Goal: Task Accomplishment & Management: Manage account settings

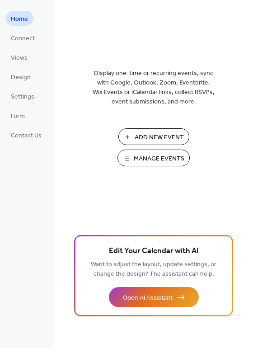
click at [148, 158] on span "Manage Events" at bounding box center [159, 158] width 51 height 9
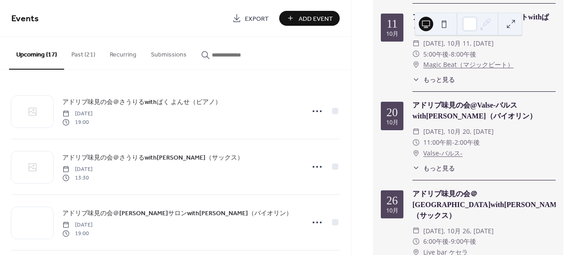
scroll to position [694, 0]
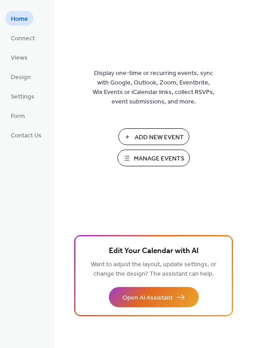
click at [149, 155] on span "Manage Events" at bounding box center [159, 158] width 51 height 9
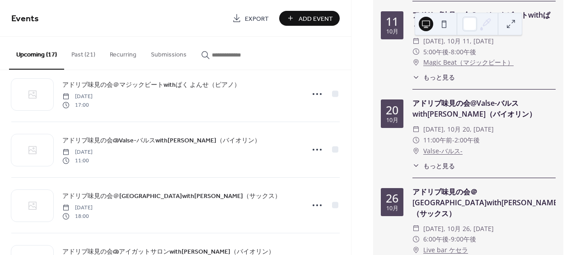
scroll to position [406, 0]
